Goal: Task Accomplishment & Management: Manage account settings

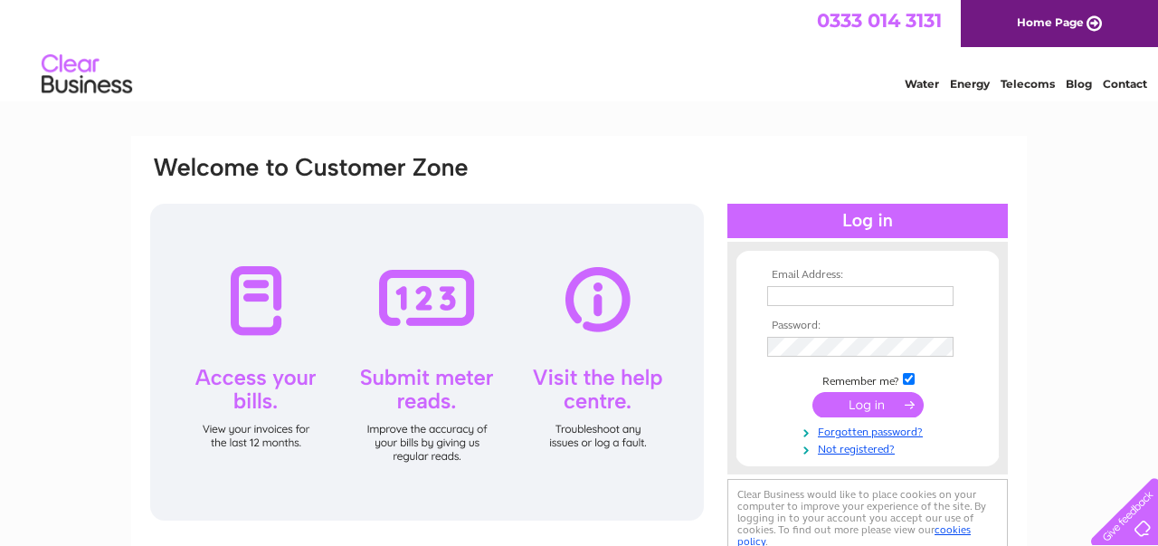
type input "sarahbardi13@hotmail.com"
click at [864, 411] on input "submit" at bounding box center [868, 404] width 111 height 25
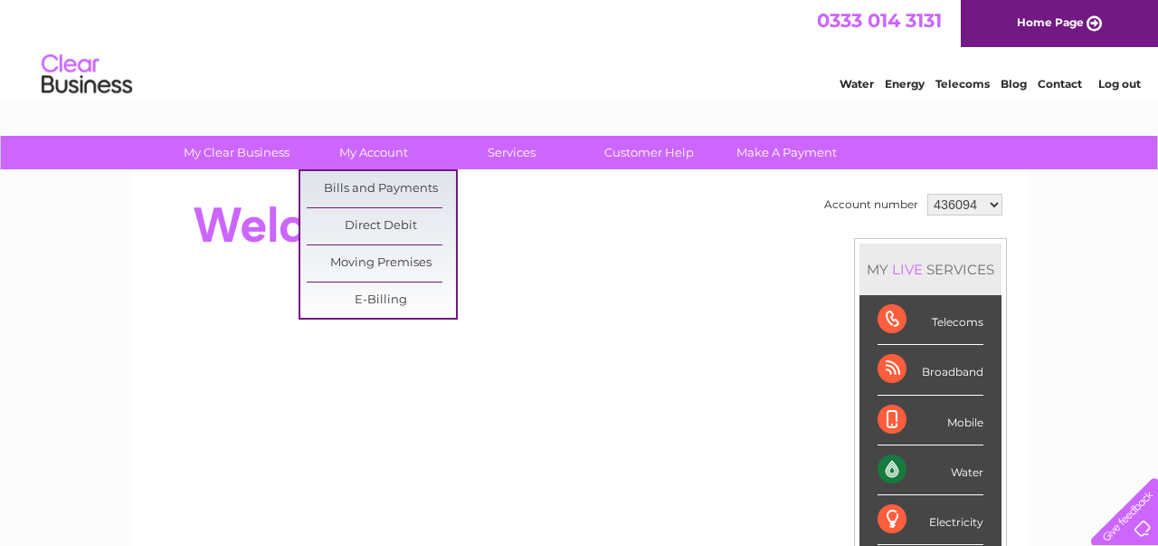
click at [378, 150] on link "My Account" at bounding box center [374, 152] width 149 height 33
click at [375, 182] on link "Bills and Payments" at bounding box center [381, 189] width 149 height 36
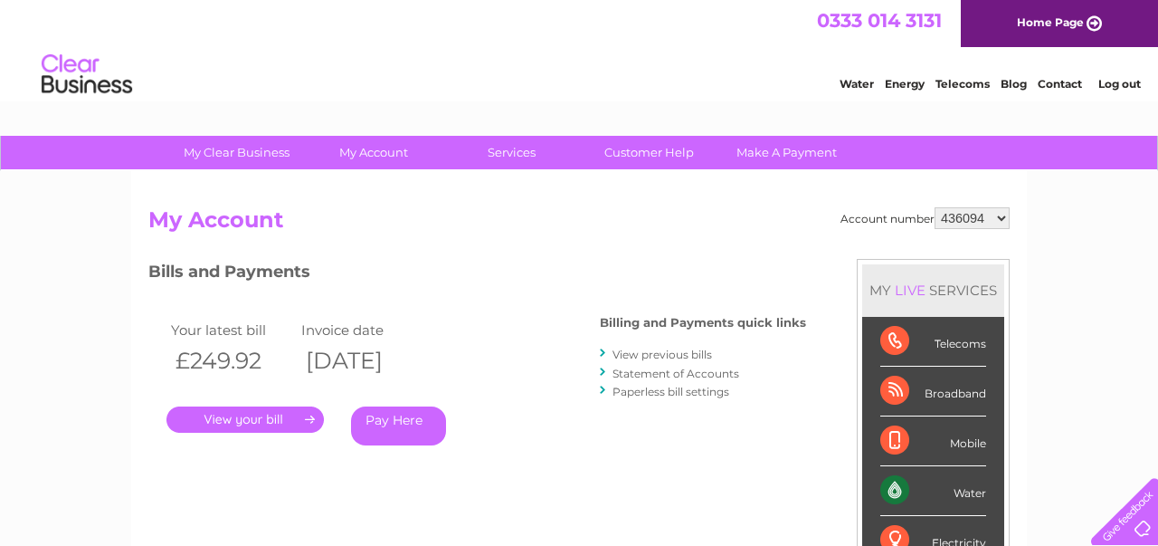
click at [276, 420] on link "." at bounding box center [245, 419] width 157 height 26
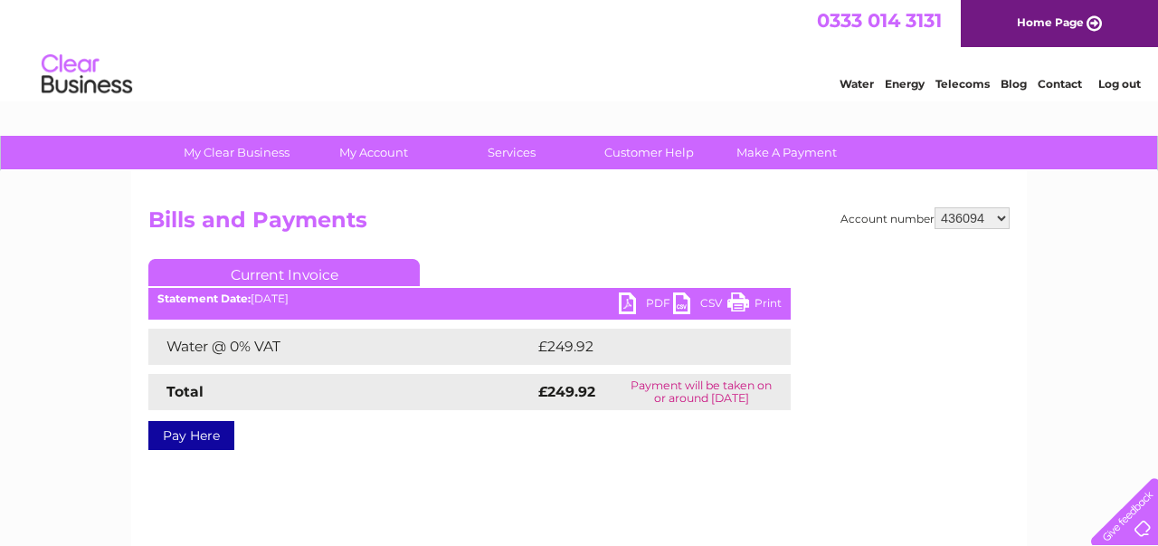
click at [631, 304] on link "PDF" at bounding box center [646, 305] width 54 height 26
